Goal: Task Accomplishment & Management: Manage account settings

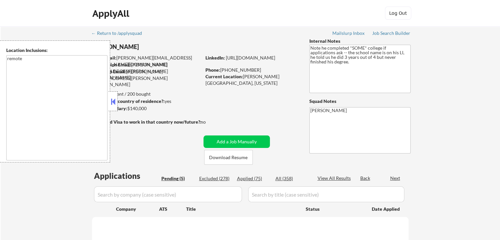
select select ""pending""
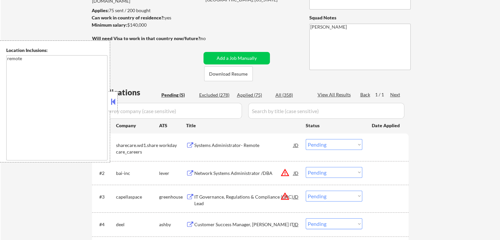
scroll to position [99, 0]
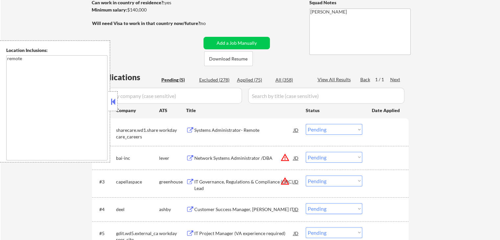
click at [210, 160] on div "Network Systems Administrator /DBA" at bounding box center [243, 158] width 99 height 7
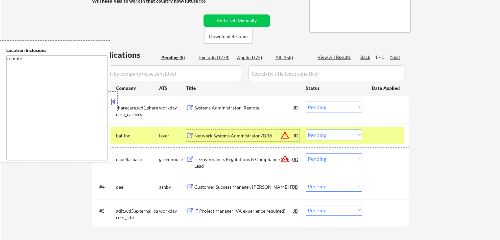
scroll to position [132, 0]
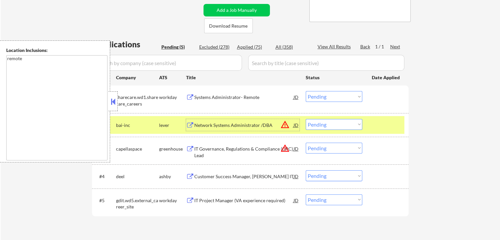
click at [330, 125] on select "Choose an option... Pending Applied Excluded (Questions) Excluded (Expired) Exc…" at bounding box center [334, 124] width 57 height 11
click at [306, 119] on select "Choose an option... Pending Applied Excluded (Questions) Excluded (Expired) Exc…" at bounding box center [334, 124] width 57 height 11
select select ""pending""
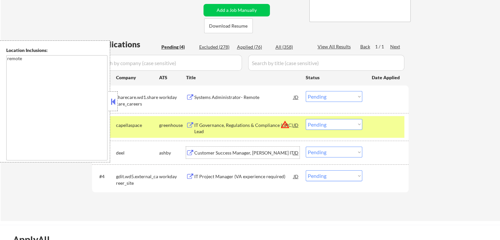
click at [224, 155] on div "Customer Success Manager, [PERSON_NAME] IT" at bounding box center [243, 153] width 99 height 7
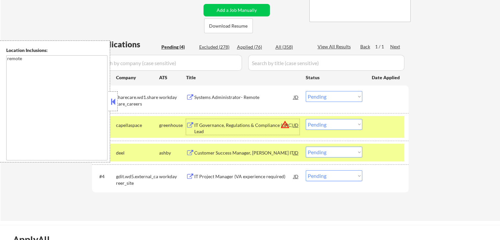
click at [233, 127] on div "IT Governance, Regulations & Compliance (GRC) Lead" at bounding box center [243, 128] width 99 height 13
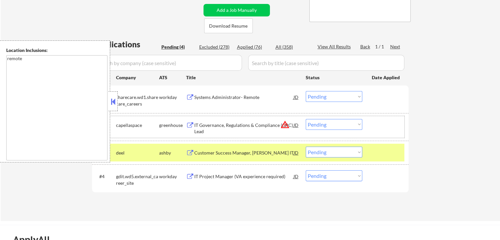
click at [300, 125] on div "#2 capellaspace greenhouse IT Governance, Regulations & Compliance (GRC) Lead J…" at bounding box center [249, 127] width 310 height 22
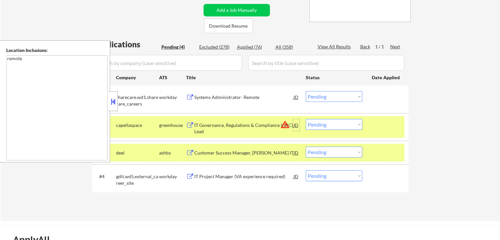
click at [295, 124] on div "JD" at bounding box center [296, 125] width 7 height 12
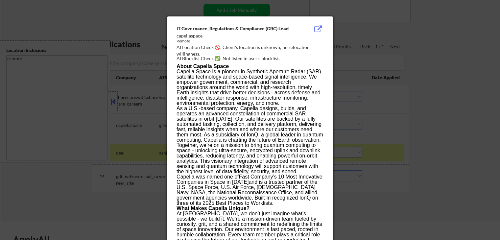
click at [450, 75] on div at bounding box center [250, 120] width 500 height 240
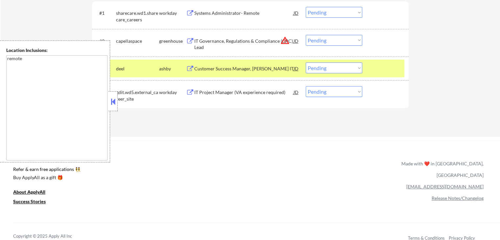
scroll to position [230, 0]
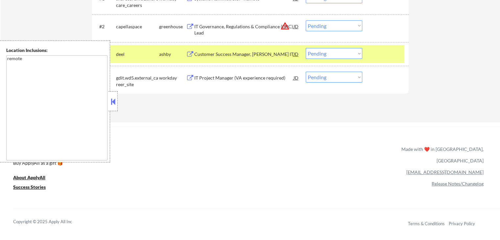
click at [337, 53] on select "Choose an option... Pending Applied Excluded (Questions) Excluded (Expired) Exc…" at bounding box center [334, 53] width 57 height 11
click at [306, 48] on select "Choose an option... Pending Applied Excluded (Questions) Excluded (Expired) Exc…" at bounding box center [334, 53] width 57 height 11
select select ""pending""
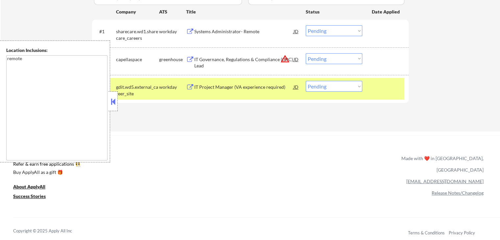
scroll to position [197, 0]
click at [325, 57] on select "Choose an option... Pending Applied Excluded (Questions) Excluded (Expired) Exc…" at bounding box center [334, 58] width 57 height 11
click at [306, 53] on select "Choose an option... Pending Applied Excluded (Questions) Excluded (Expired) Exc…" at bounding box center [334, 58] width 57 height 11
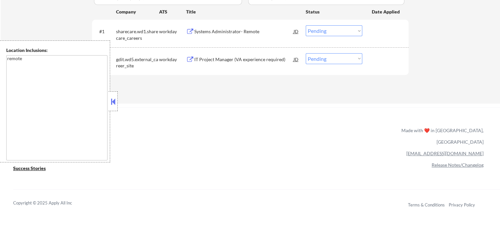
scroll to position [164, 0]
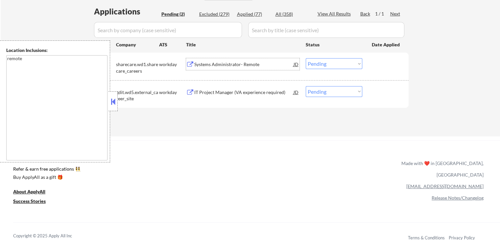
click at [224, 68] on div "Systems Administrator- Remote" at bounding box center [243, 64] width 99 height 12
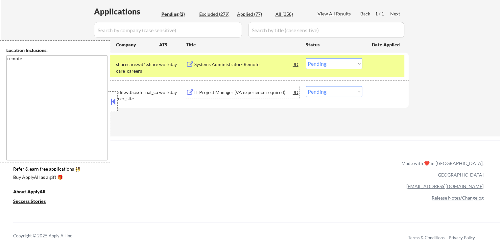
click at [239, 92] on div "IT Project Manager (VA experience required)" at bounding box center [243, 92] width 99 height 7
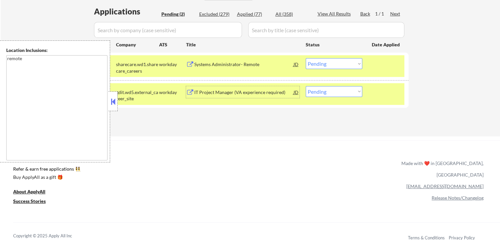
scroll to position [197, 0]
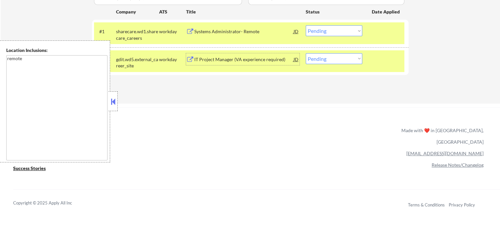
click at [334, 56] on select "Choose an option... Pending Applied Excluded (Questions) Excluded (Expired) Exc…" at bounding box center [334, 58] width 57 height 11
select select ""excluded__expired_""
click at [306, 53] on select "Choose an option... Pending Applied Excluded (Questions) Excluded (Expired) Exc…" at bounding box center [334, 58] width 57 height 11
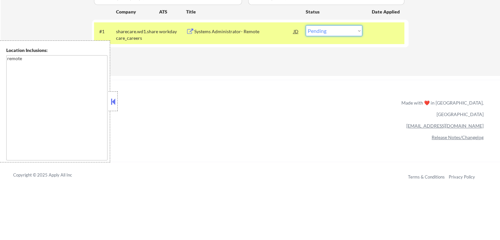
click at [337, 26] on select "Choose an option... Pending Applied Excluded (Questions) Excluded (Expired) Exc…" at bounding box center [334, 30] width 57 height 11
select select ""applied""
click at [306, 25] on select "Choose an option... Pending Applied Excluded (Questions) Excluded (Expired) Exc…" at bounding box center [334, 30] width 57 height 11
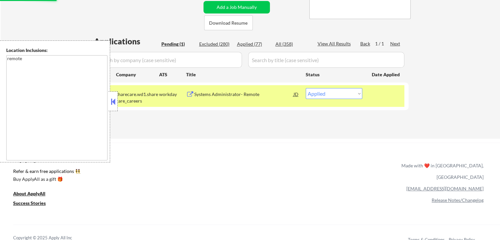
scroll to position [132, 0]
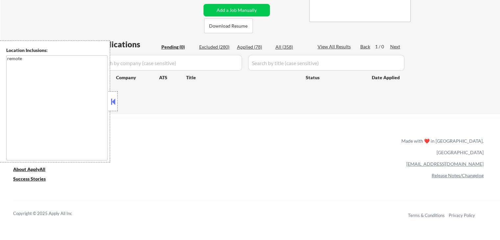
click at [253, 48] on div "Applied (78)" at bounding box center [253, 47] width 33 height 7
select select ""applied""
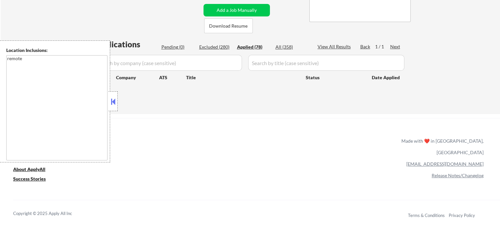
select select ""applied""
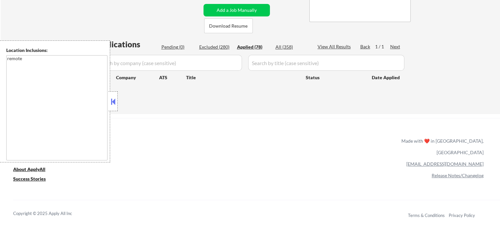
select select ""applied""
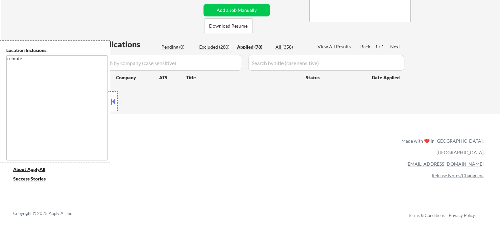
select select ""applied""
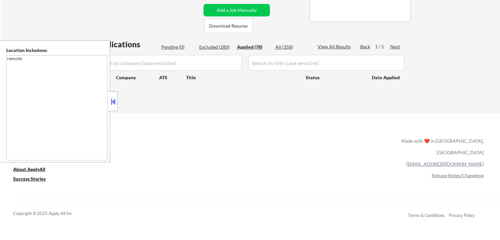
select select ""applied""
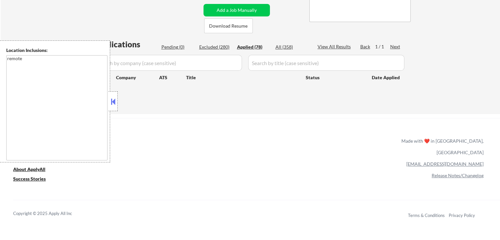
select select ""applied""
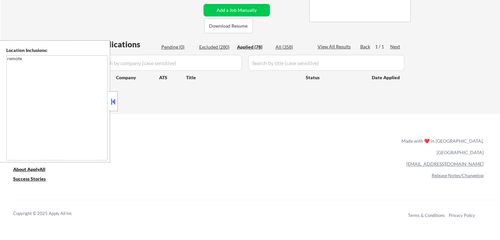
select select ""applied""
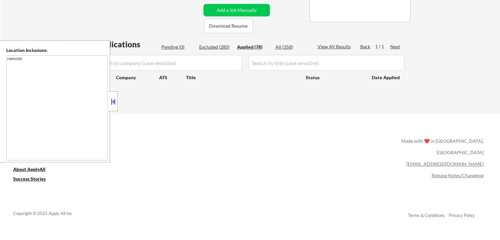
select select ""applied""
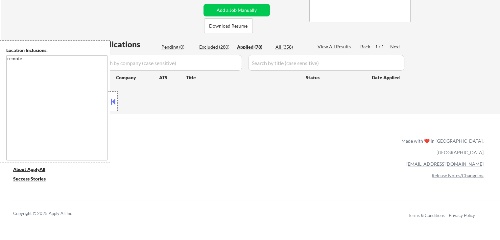
select select ""applied""
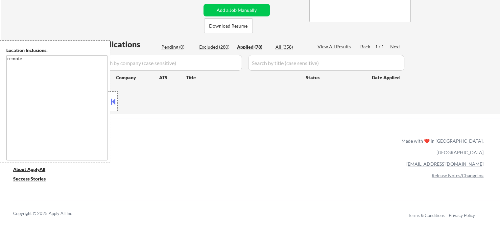
select select ""applied""
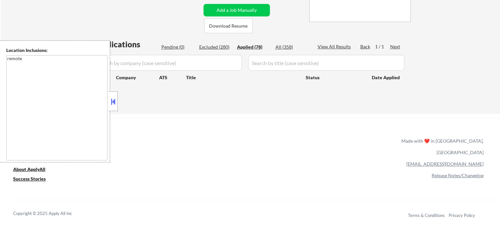
select select ""applied""
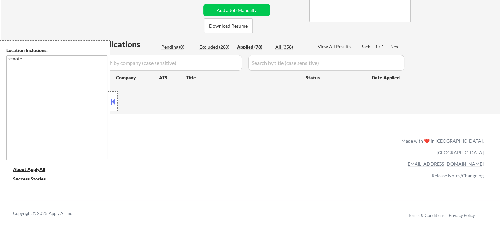
select select ""applied""
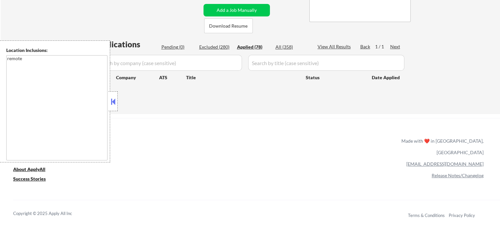
select select ""applied""
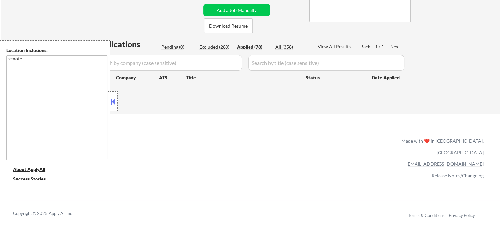
select select ""applied""
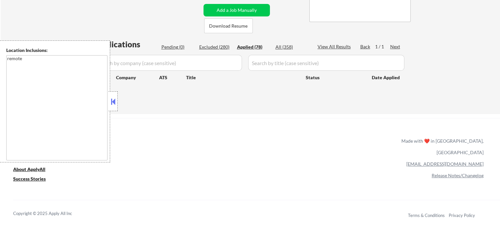
select select ""applied""
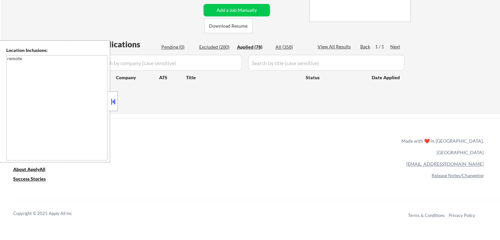
select select ""applied""
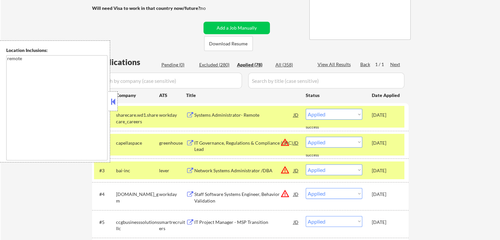
scroll to position [99, 0]
